Goal: Navigation & Orientation: Find specific page/section

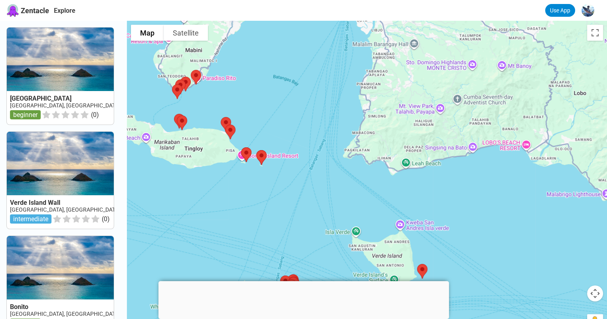
click at [562, 13] on link "Use App" at bounding box center [560, 10] width 30 height 13
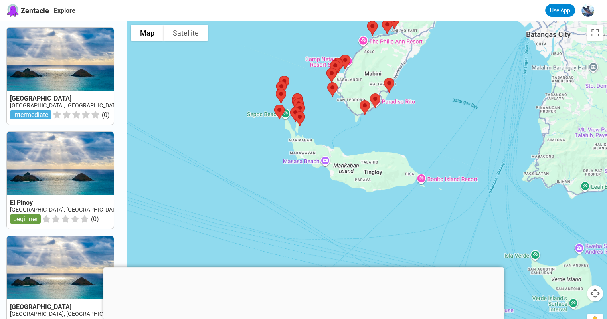
drag, startPoint x: 445, startPoint y: 214, endPoint x: 388, endPoint y: 102, distance: 125.7
click at [387, 99] on div at bounding box center [367, 180] width 480 height 319
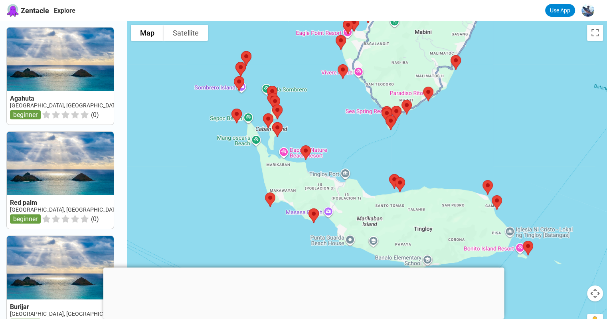
drag, startPoint x: 390, startPoint y: 138, endPoint x: 376, endPoint y: 138, distance: 14.0
click at [376, 138] on div at bounding box center [367, 180] width 480 height 319
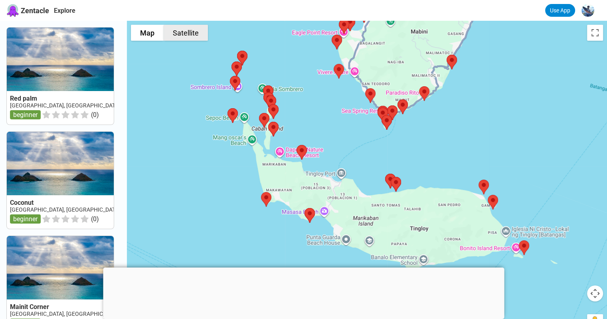
click at [189, 34] on button "Satellite" at bounding box center [186, 33] width 44 height 16
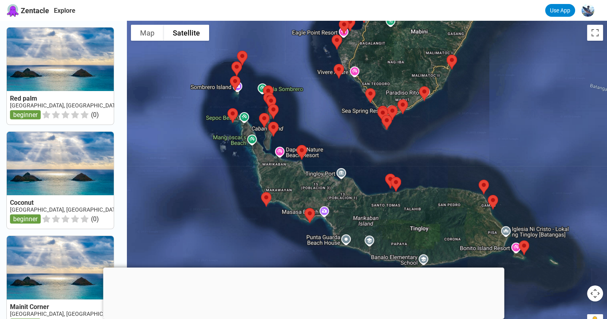
click at [307, 267] on div at bounding box center [303, 267] width 401 height 0
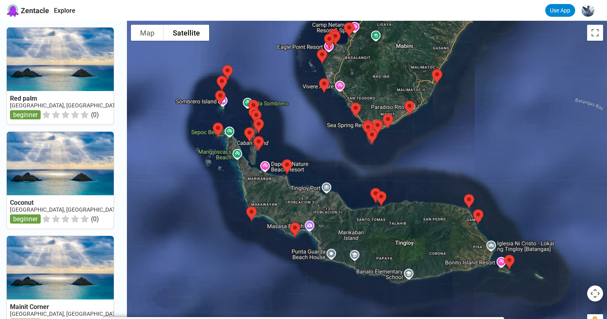
drag, startPoint x: 471, startPoint y: 284, endPoint x: 455, endPoint y: 298, distance: 21.2
click at [455, 298] on div at bounding box center [367, 180] width 480 height 319
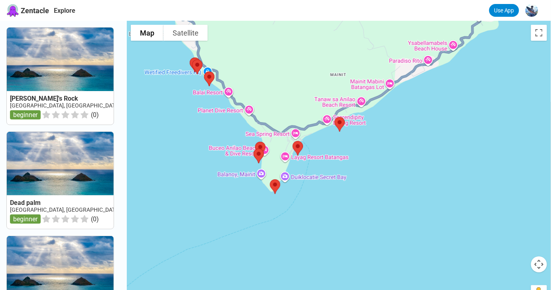
drag, startPoint x: 367, startPoint y: 163, endPoint x: 301, endPoint y: 91, distance: 98.2
click at [301, 91] on div at bounding box center [339, 166] width 424 height 290
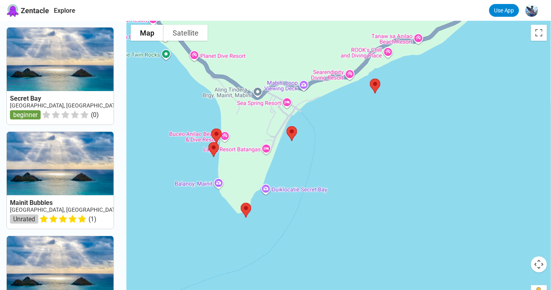
drag, startPoint x: 335, startPoint y: 161, endPoint x: 344, endPoint y: 179, distance: 20.5
click at [344, 179] on div at bounding box center [339, 166] width 424 height 290
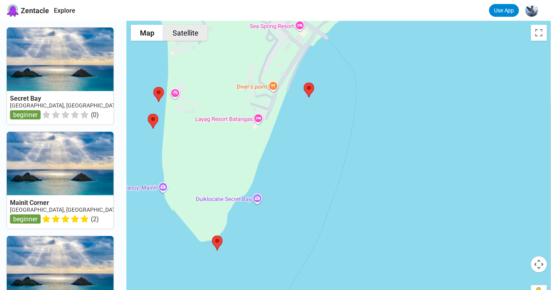
click at [202, 37] on button "Satellite" at bounding box center [186, 33] width 44 height 16
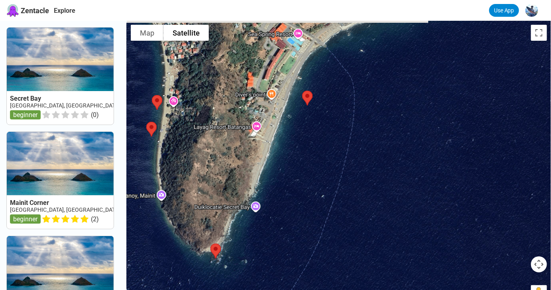
drag, startPoint x: 379, startPoint y: 136, endPoint x: 377, endPoint y: 144, distance: 9.0
click at [377, 144] on div at bounding box center [339, 166] width 424 height 290
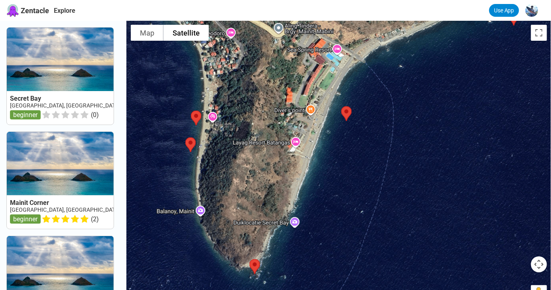
drag, startPoint x: 337, startPoint y: 143, endPoint x: 337, endPoint y: 166, distance: 22.3
click at [337, 166] on div at bounding box center [339, 166] width 424 height 290
click at [348, 203] on div at bounding box center [339, 166] width 424 height 290
